Goal: Task Accomplishment & Management: Use online tool/utility

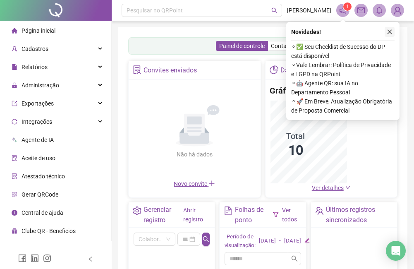
click at [388, 29] on button "button" at bounding box center [389, 32] width 10 height 10
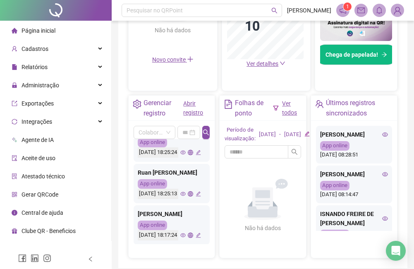
scroll to position [771, 0]
click at [91, 87] on div "Administração" at bounding box center [56, 85] width 108 height 17
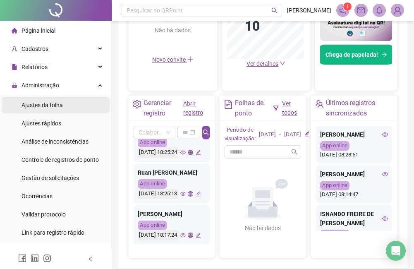
click at [85, 103] on li "Ajustes da folha" at bounding box center [56, 105] width 108 height 17
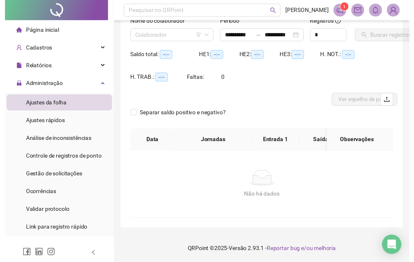
scroll to position [81, 0]
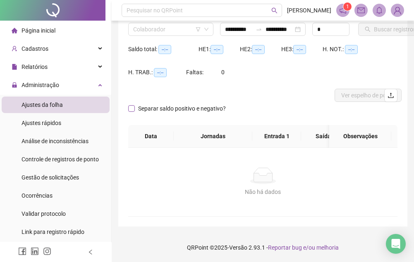
type input "**********"
click at [176, 20] on header "Pesquisar no QRPoint [PERSON_NAME] 1" at bounding box center [263, 10] width 302 height 21
click at [178, 23] on input "search" at bounding box center [167, 29] width 68 height 12
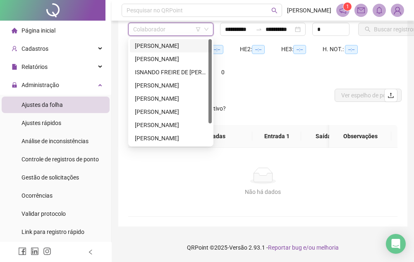
click at [173, 41] on div "[PERSON_NAME]" at bounding box center [171, 45] width 72 height 9
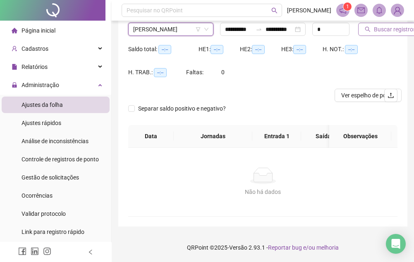
click at [377, 25] on span "Buscar registros" at bounding box center [395, 29] width 42 height 9
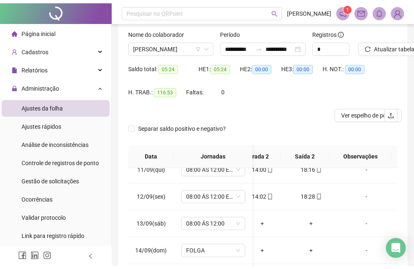
scroll to position [0, 0]
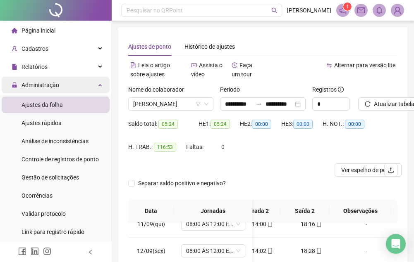
click at [96, 88] on div "Administração" at bounding box center [56, 85] width 108 height 17
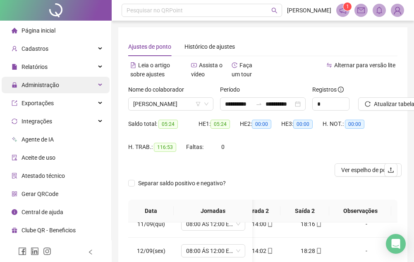
click at [96, 88] on div "Administração" at bounding box center [56, 85] width 108 height 17
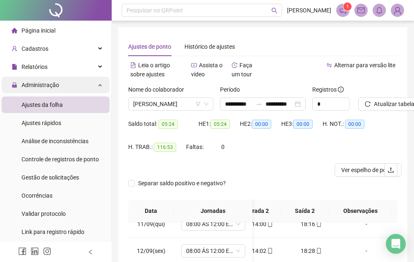
click at [94, 89] on div "Administração" at bounding box center [56, 85] width 108 height 17
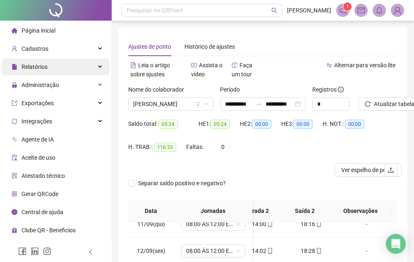
click at [81, 65] on div "Relatórios" at bounding box center [56, 67] width 108 height 17
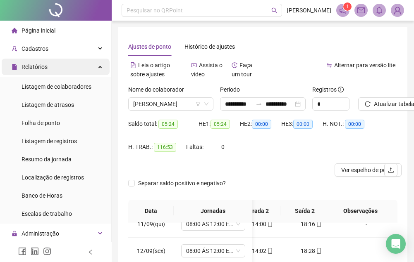
click at [82, 64] on div "Relatórios" at bounding box center [56, 67] width 108 height 17
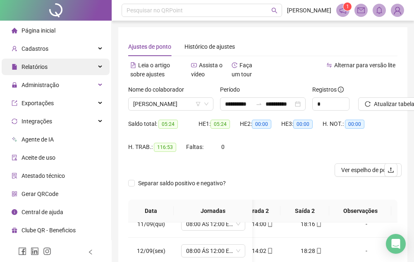
click at [84, 64] on div "Relatórios" at bounding box center [56, 67] width 108 height 17
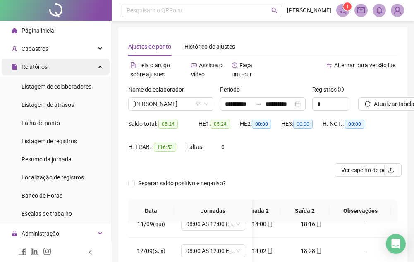
click at [93, 66] on div "Relatórios" at bounding box center [56, 67] width 108 height 17
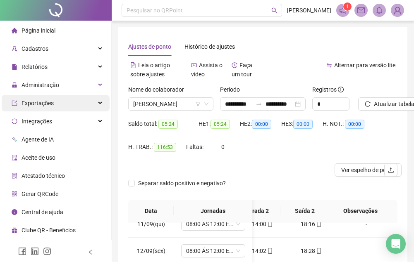
click at [87, 103] on div "Exportações" at bounding box center [56, 103] width 108 height 17
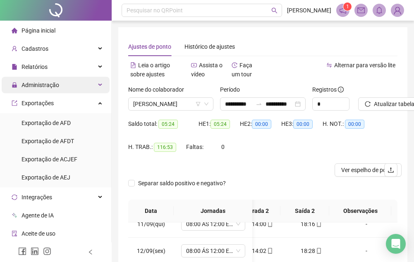
click at [93, 91] on div "Administração" at bounding box center [56, 85] width 108 height 17
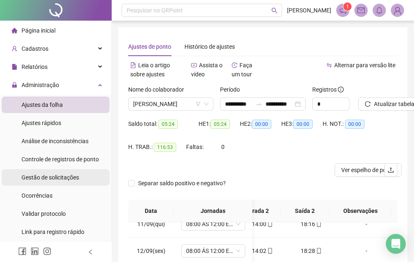
click at [69, 175] on span "Gestão de solicitações" at bounding box center [49, 177] width 57 height 7
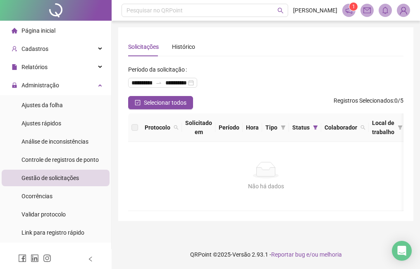
drag, startPoint x: 68, startPoint y: 26, endPoint x: 74, endPoint y: 28, distance: 5.9
click at [69, 26] on li "Página inicial" at bounding box center [56, 30] width 108 height 17
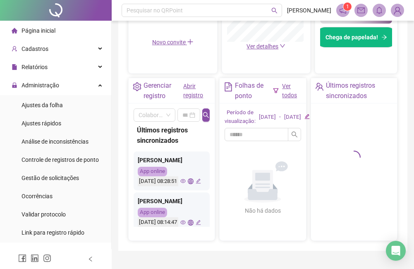
scroll to position [281, 0]
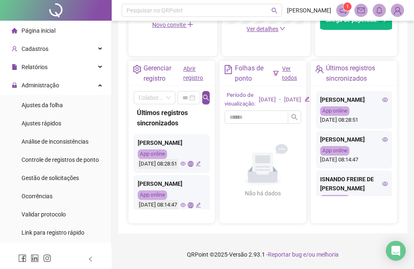
click at [69, 31] on li "Página inicial" at bounding box center [56, 30] width 108 height 17
